Goal: Transaction & Acquisition: Purchase product/service

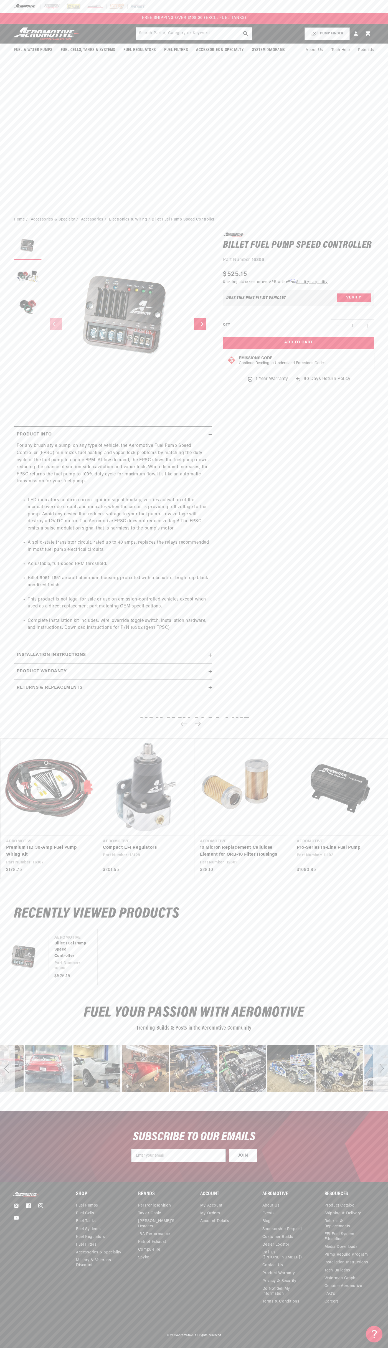
click at [291, 8] on div at bounding box center [194, 6] width 388 height 13
click at [387, 70] on div "Fuel & Water Pumps Back In-Tank" at bounding box center [194, 118] width 388 height 189
click at [185, 1343] on html "Skip to content Your cart Your cart is empty Loading... You may also like Subto…" at bounding box center [194, 674] width 388 height 1348
click at [21, 189] on div "Fuel & Water Pumps Back In-Tank" at bounding box center [194, 118] width 388 height 189
